Goal: Task Accomplishment & Management: Manage account settings

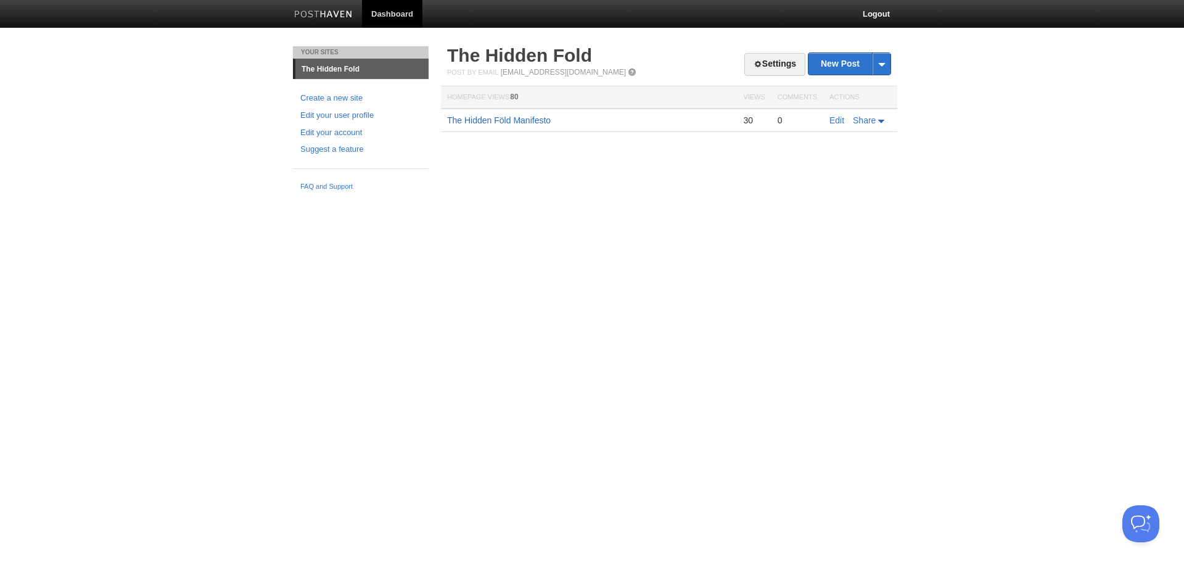
click at [523, 123] on link "The Hidden Föld Manifesto" at bounding box center [499, 120] width 104 height 10
click at [765, 62] on link "Settings" at bounding box center [774, 64] width 61 height 23
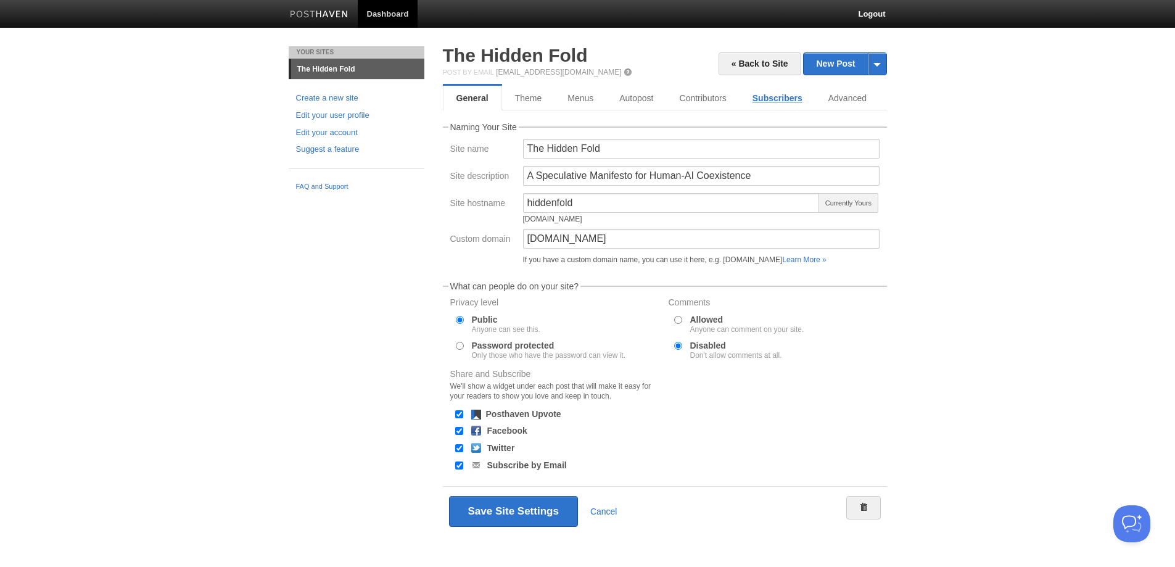
click at [774, 96] on link "Subscribers" at bounding box center [777, 98] width 76 height 25
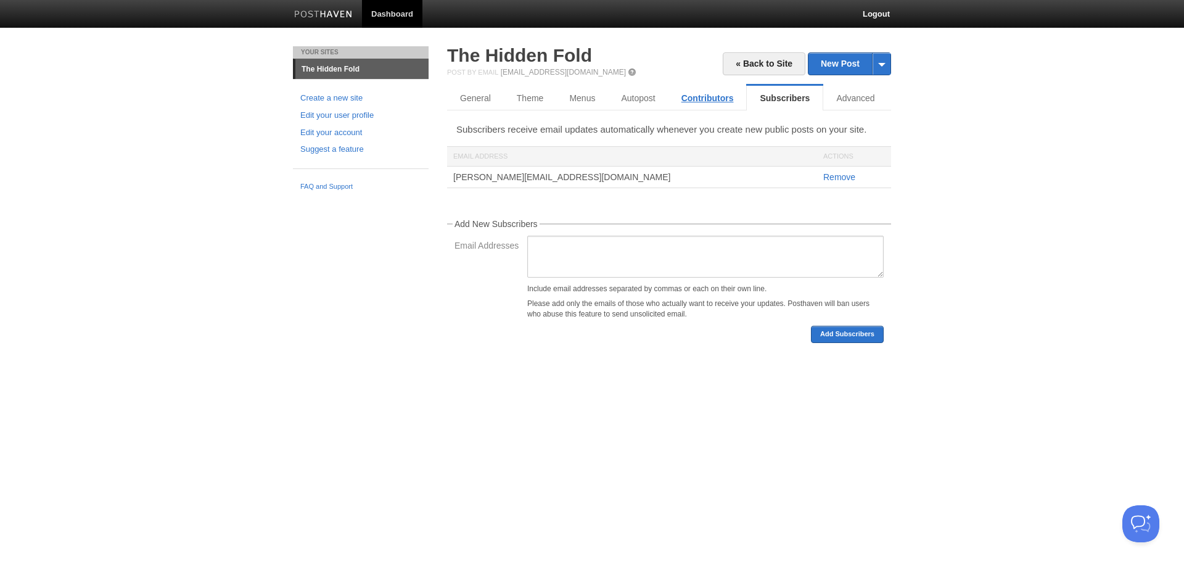
click at [701, 102] on link "Contributors" at bounding box center [707, 98] width 78 height 25
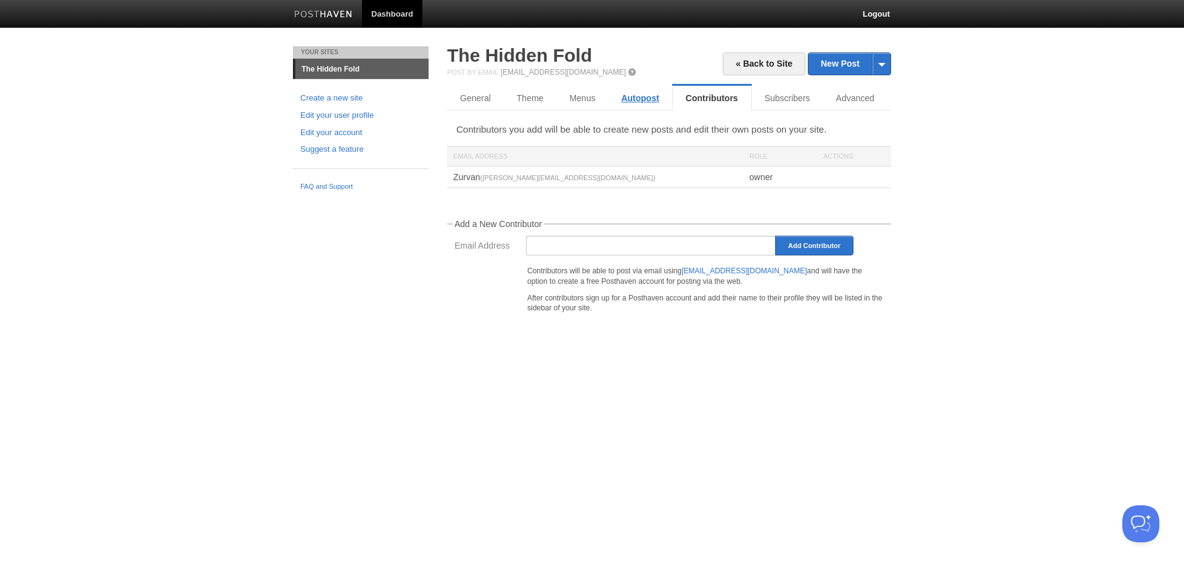
click at [628, 96] on link "Autopost" at bounding box center [640, 98] width 64 height 25
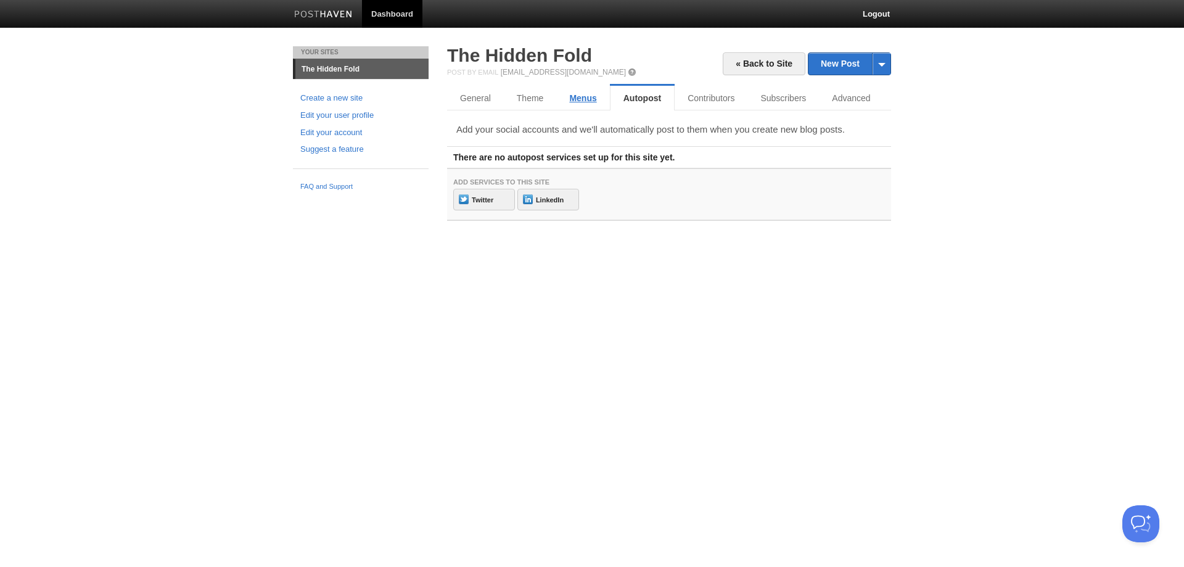
click at [573, 94] on link "Menus" at bounding box center [582, 98] width 53 height 25
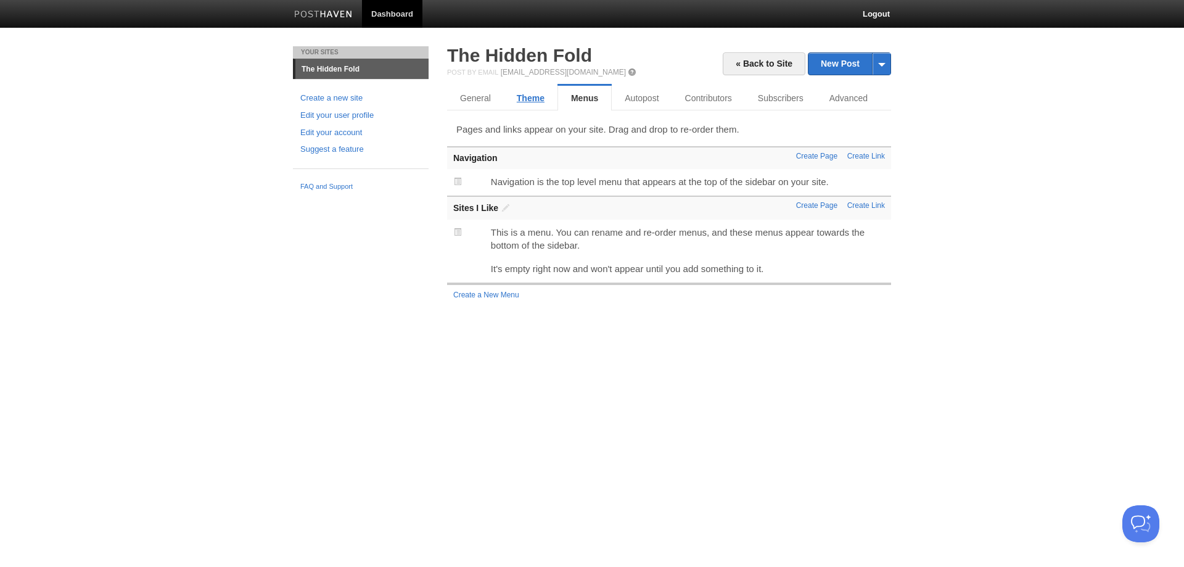
click at [535, 97] on link "Theme" at bounding box center [531, 98] width 54 height 25
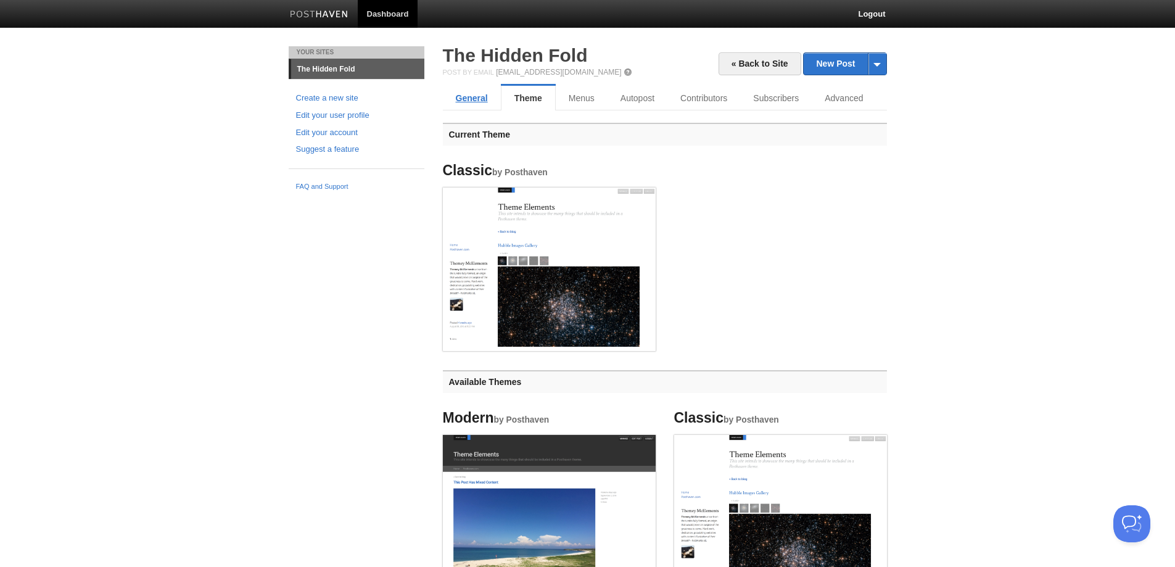
click at [481, 96] on link "General" at bounding box center [472, 98] width 58 height 25
